Goal: Task Accomplishment & Management: Manage account settings

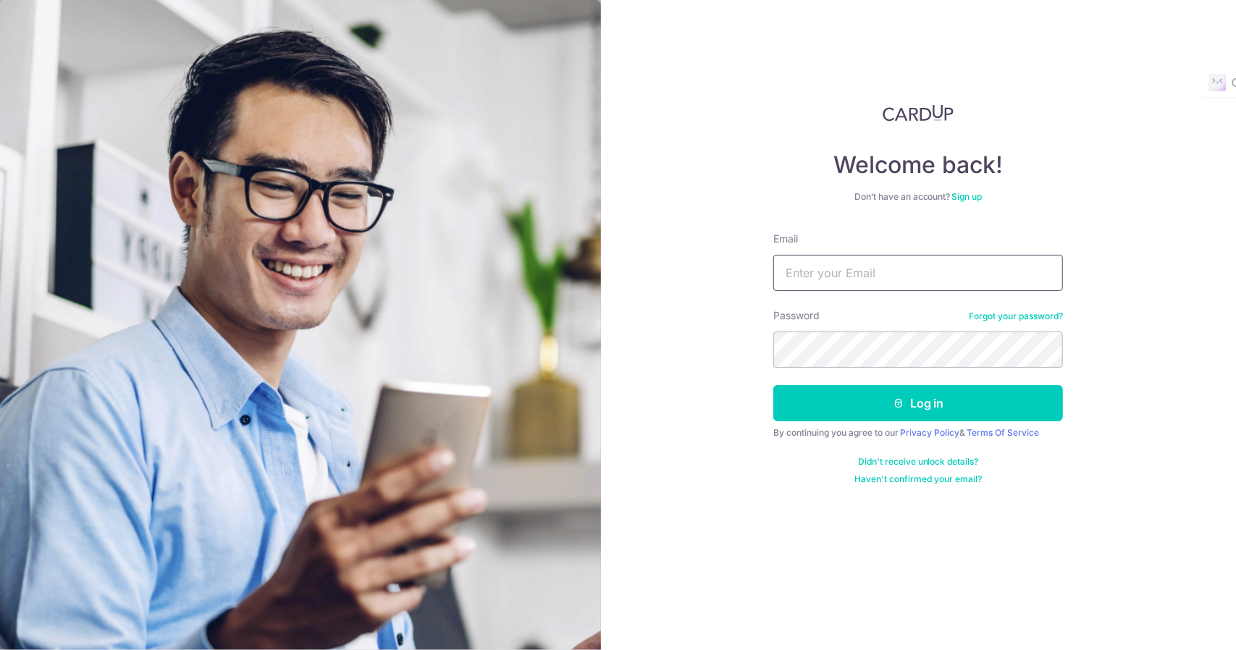
click at [920, 276] on input "Email" at bounding box center [918, 273] width 290 height 36
type input "[EMAIL_ADDRESS][DOMAIN_NAME]"
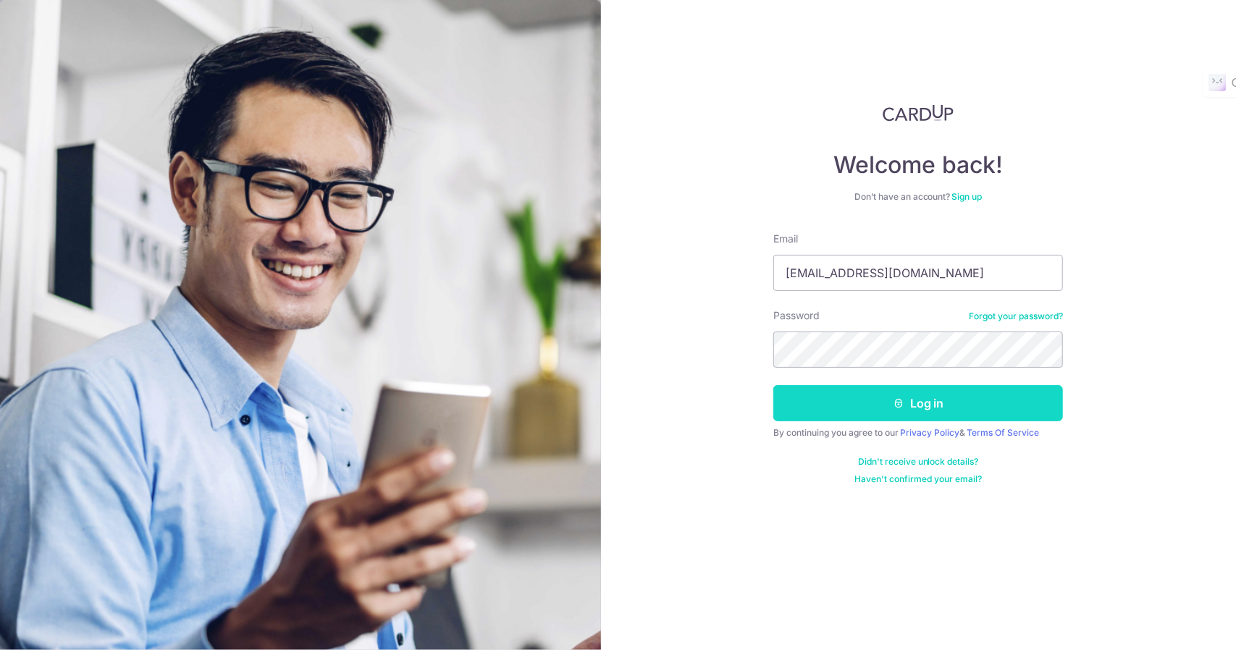
click at [921, 403] on button "Log in" at bounding box center [918, 403] width 290 height 36
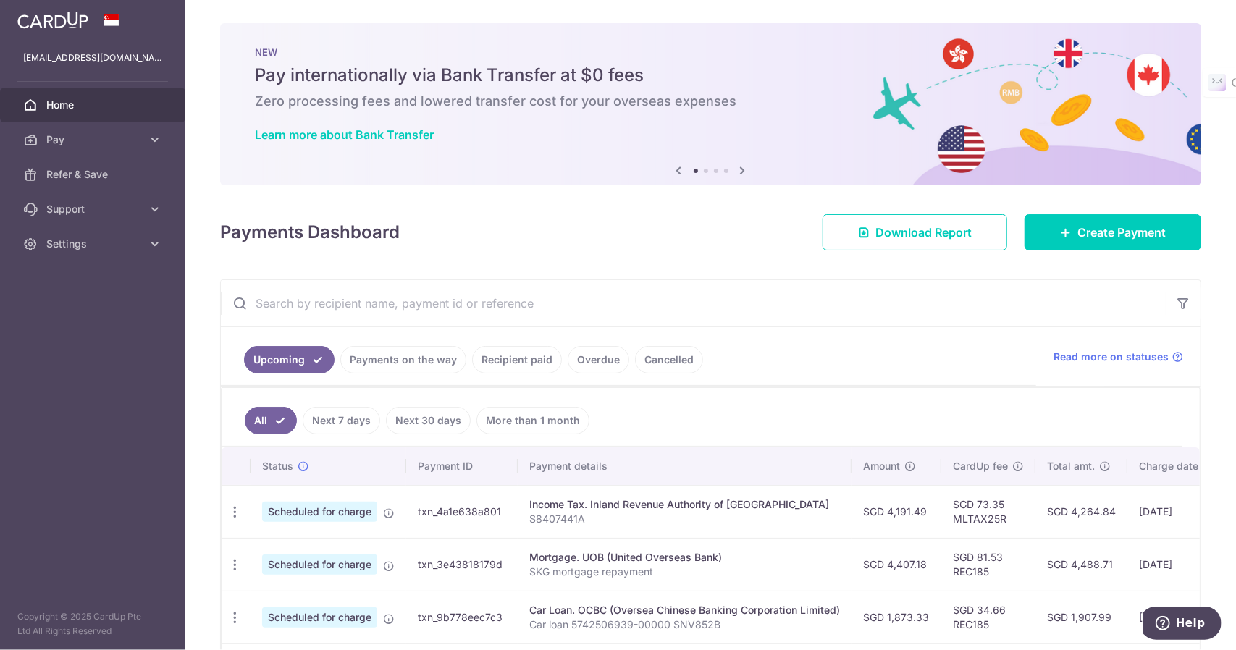
scroll to position [72, 0]
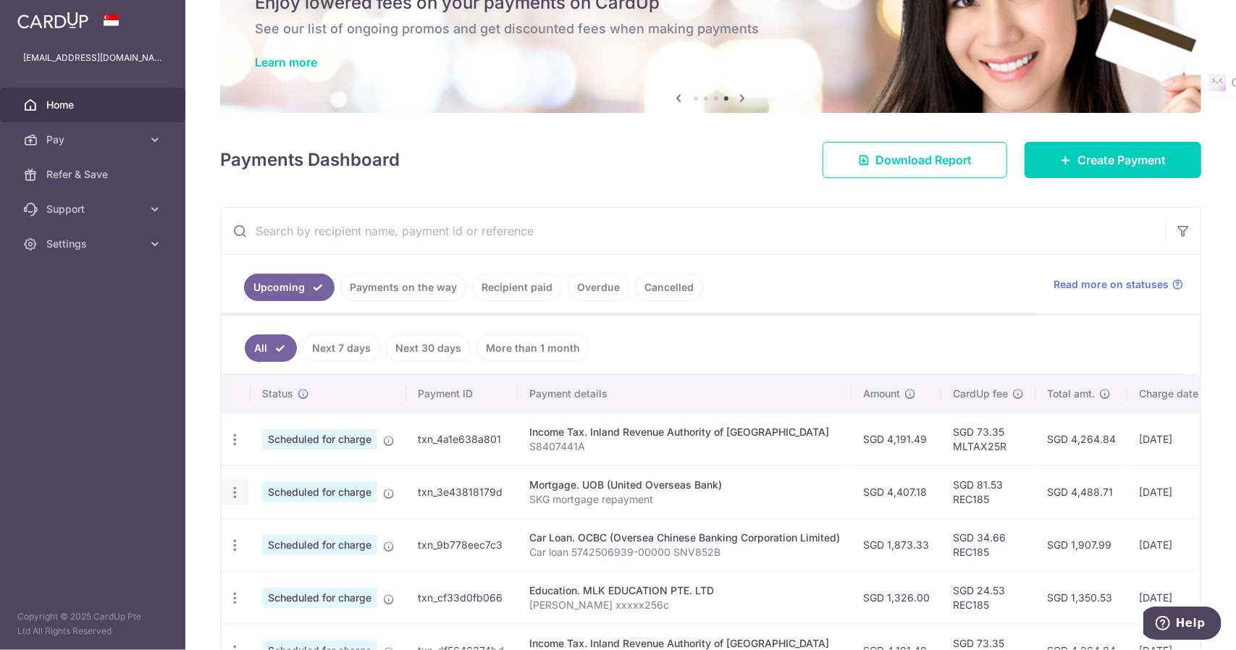
click at [237, 447] on icon "button" at bounding box center [234, 439] width 15 height 15
click at [296, 564] on span "Cancel payment" at bounding box center [311, 567] width 97 height 17
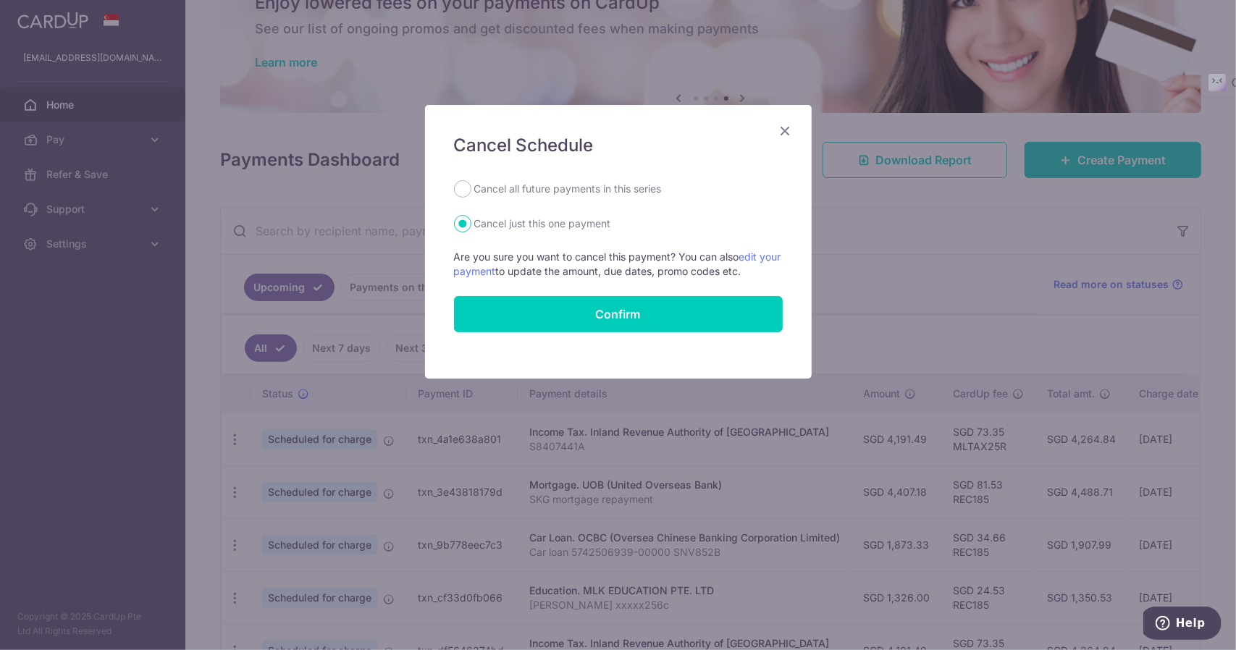
click at [561, 189] on label "Cancel all future payments in this series" at bounding box center [567, 188] width 187 height 17
click at [471, 189] on input "Cancel all future payments in this series" at bounding box center [462, 188] width 17 height 17
radio input "true"
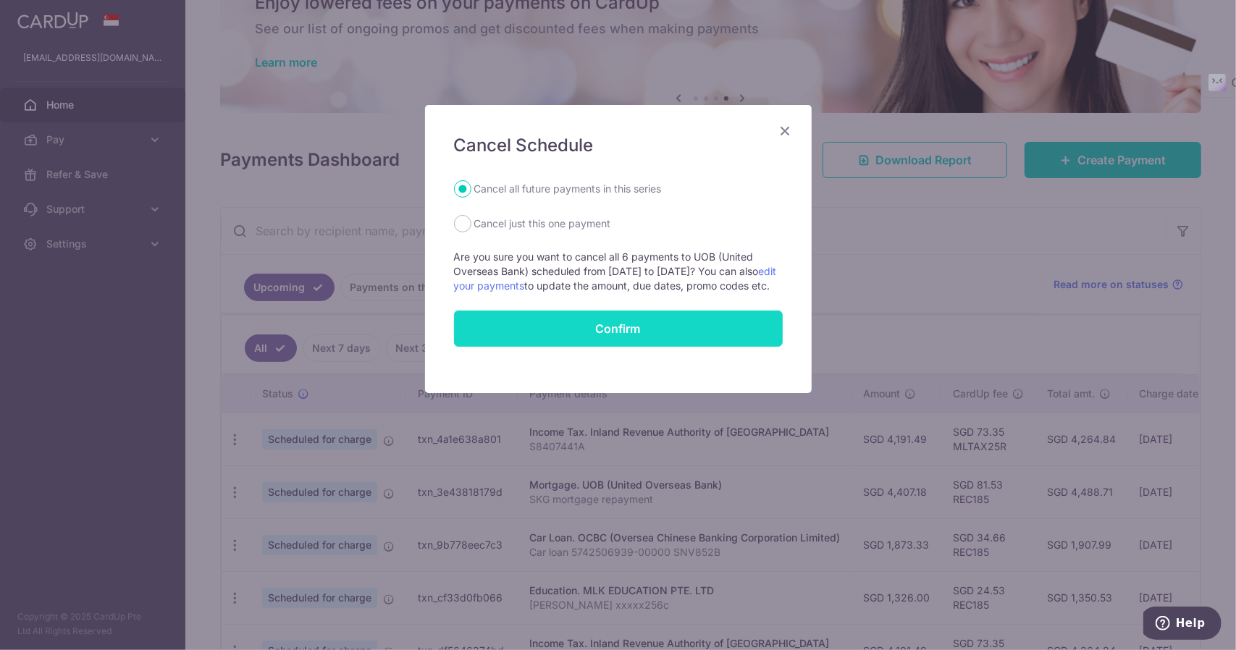
click at [639, 338] on input "Confirm" at bounding box center [618, 329] width 329 height 36
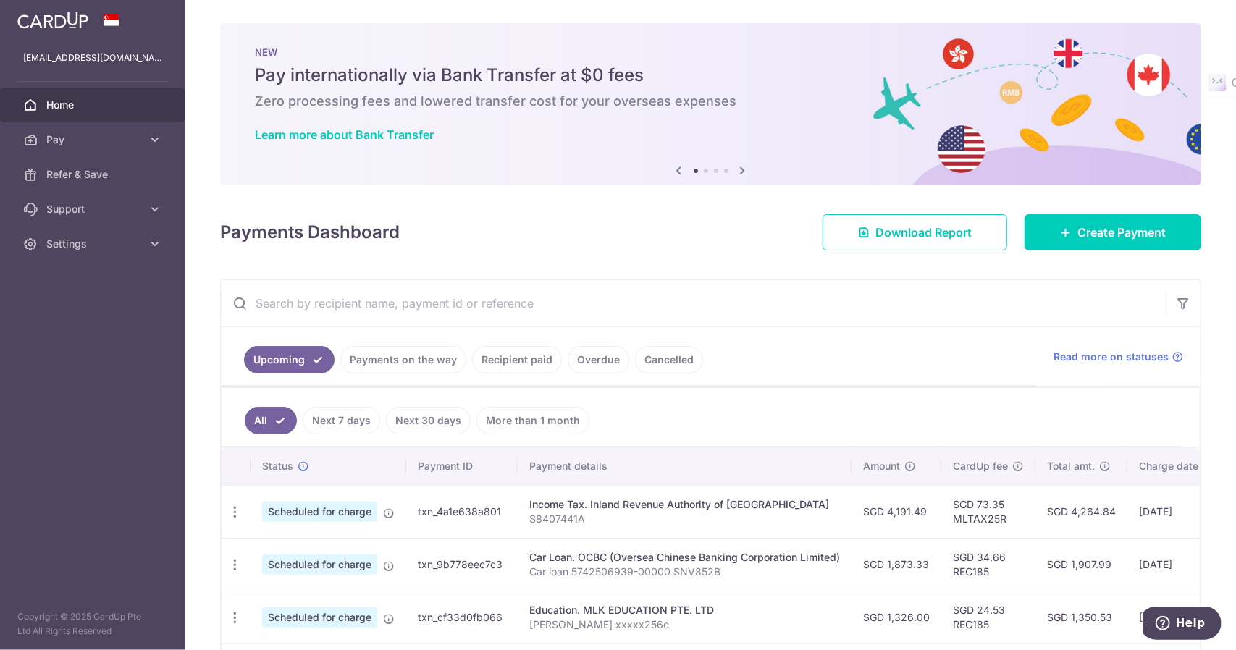
click at [432, 355] on link "Payments on the way" at bounding box center [403, 360] width 126 height 28
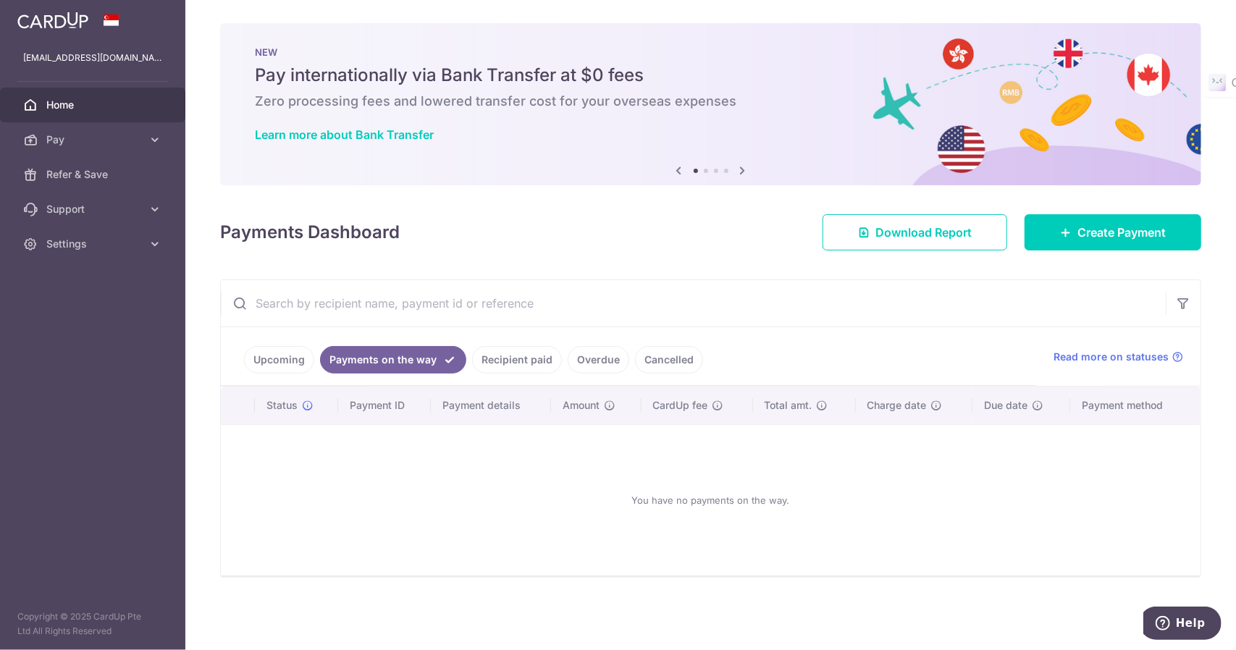
click at [514, 350] on link "Recipient paid" at bounding box center [517, 360] width 90 height 28
